Goal: Transaction & Acquisition: Obtain resource

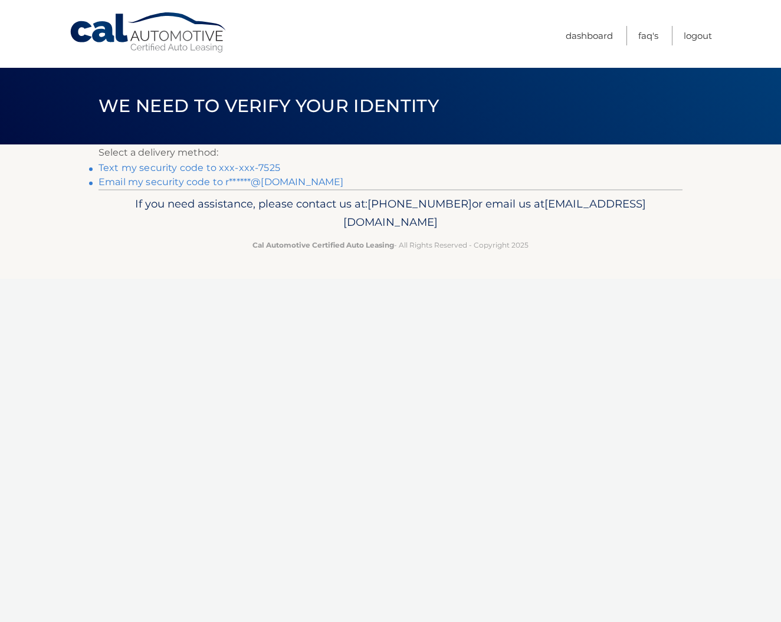
click at [166, 167] on link "Text my security code to xxx-xxx-7525" at bounding box center [189, 167] width 182 height 11
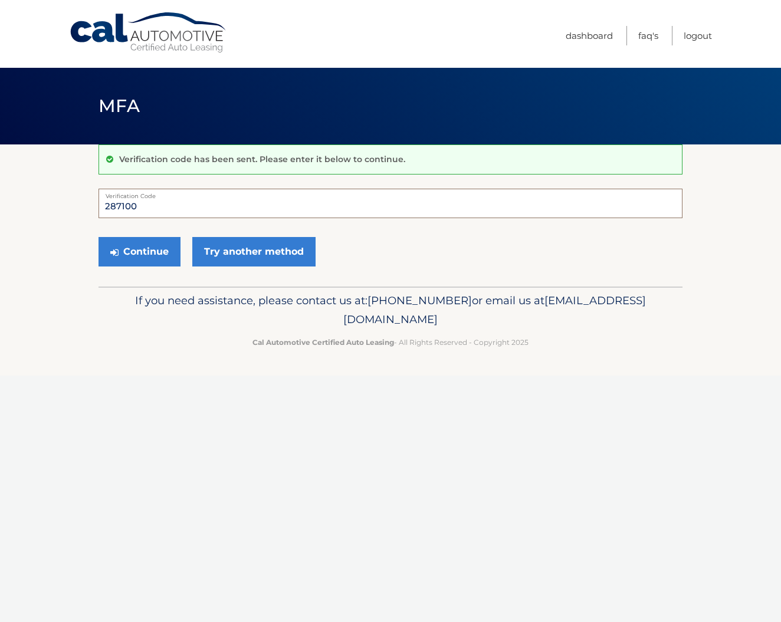
type input "287100"
click at [139, 251] on button "Continue" at bounding box center [139, 251] width 82 height 29
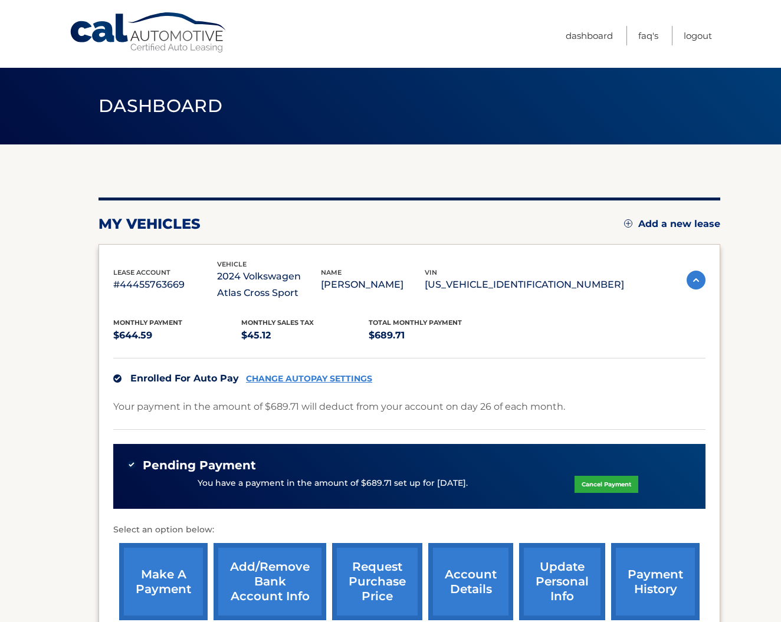
click at [379, 579] on link "request purchase price" at bounding box center [377, 581] width 90 height 77
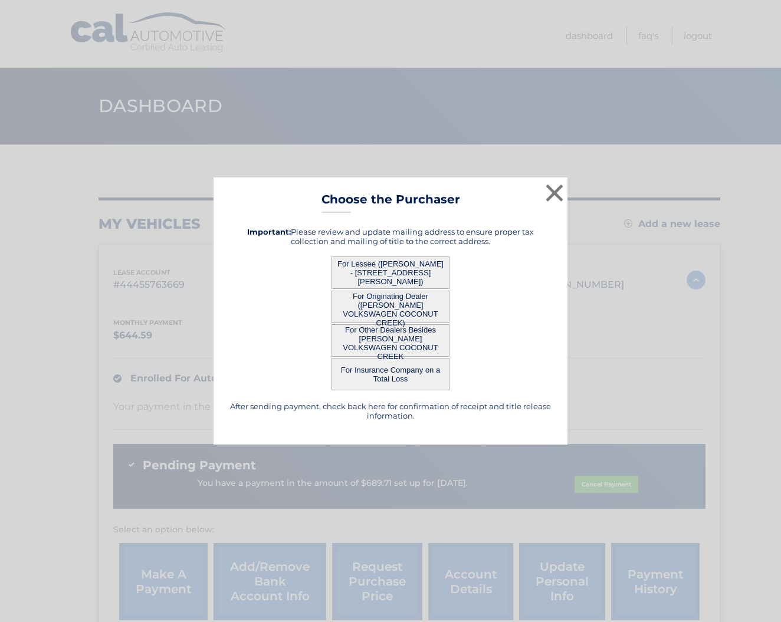
click at [377, 269] on button "For Lessee (ROBERT GORDON - 859 JEFFERY ST, APT 805, BOCA RATON, FL 33487)" at bounding box center [390, 273] width 118 height 32
click at [398, 277] on button "For Lessee (ROBERT GORDON - 859 JEFFERY ST, APT 805, BOCA RATON, FL 33487)" at bounding box center [390, 273] width 118 height 32
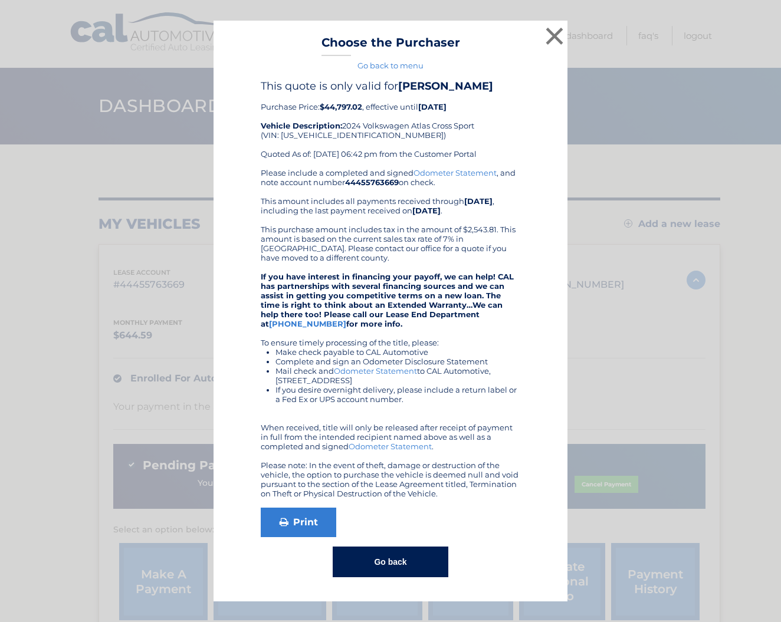
click at [398, 276] on strong "If you have interest in financing your payoff, we can help! CAL has partnership…" at bounding box center [387, 300] width 253 height 57
click at [553, 31] on button "×" at bounding box center [555, 36] width 24 height 24
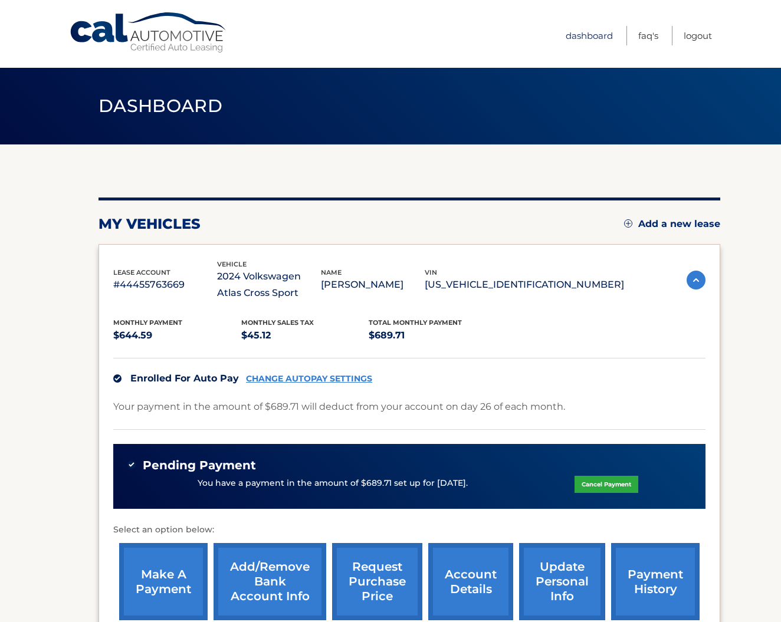
click at [572, 34] on link "Dashboard" at bounding box center [589, 35] width 47 height 19
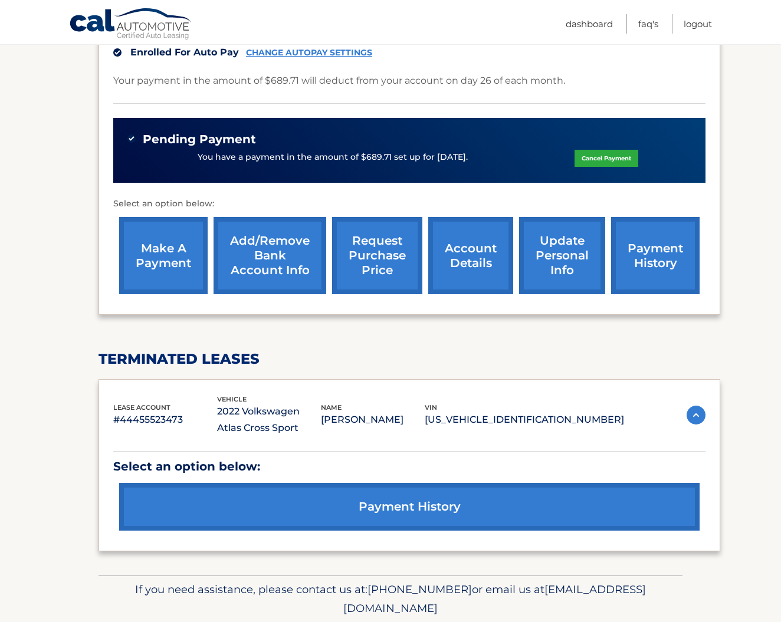
scroll to position [327, 0]
